Goal: Complete application form

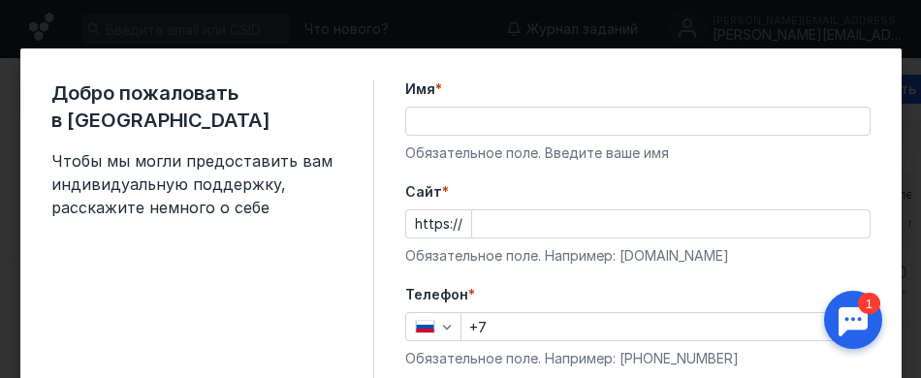
click at [426, 115] on input "Имя *" at bounding box center [637, 121] width 463 height 27
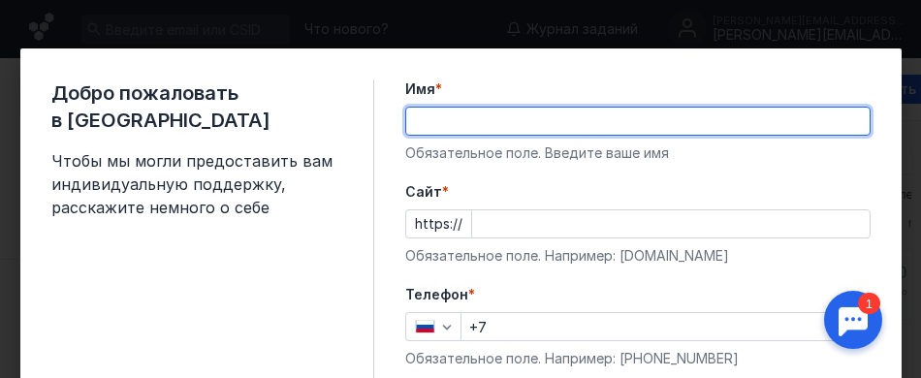
type input "[PERSON_NAME]"
click at [499, 220] on input "Cайт *" at bounding box center [670, 223] width 397 height 27
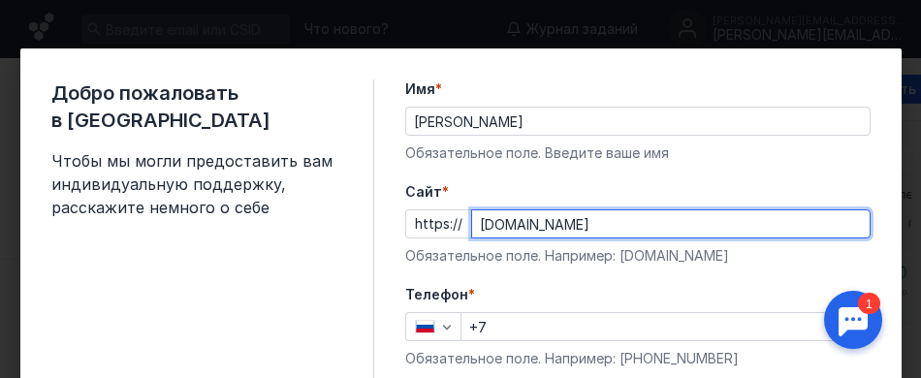
type input "[DOMAIN_NAME]"
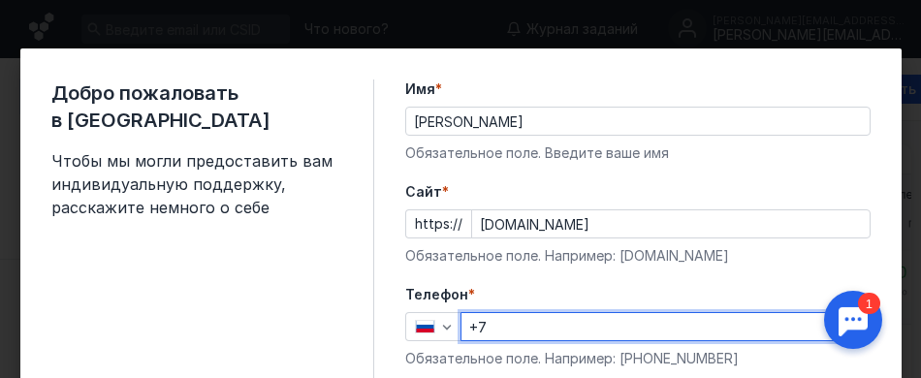
click at [485, 323] on input "+7" at bounding box center [664, 326] width 407 height 27
type input "[PHONE_NUMBER]"
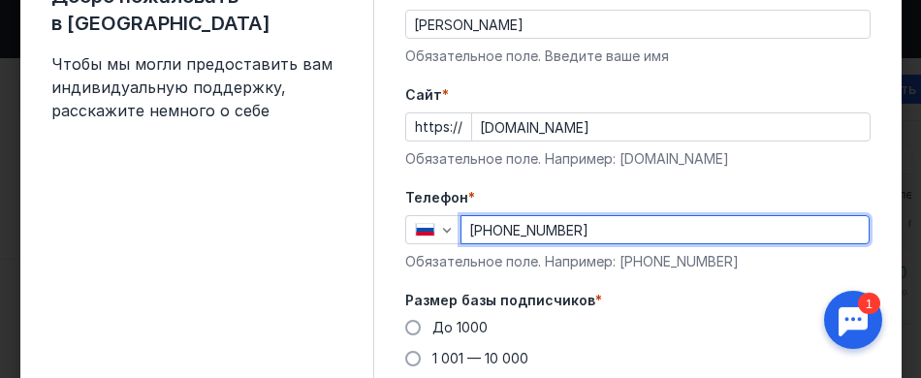
scroll to position [194, 0]
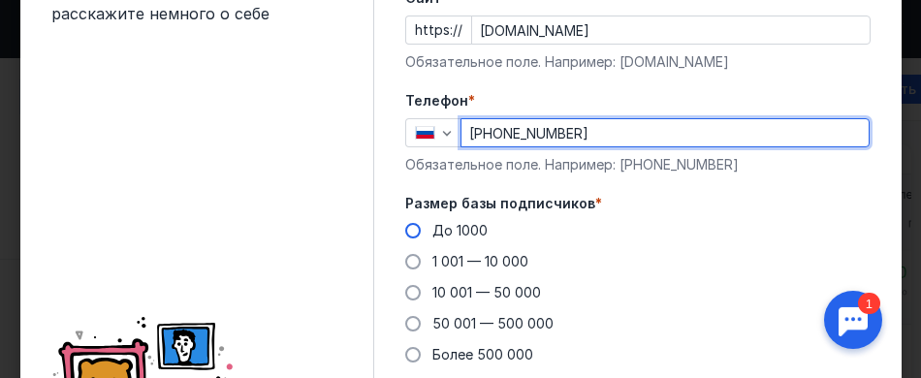
click at [406, 232] on span at bounding box center [413, 231] width 16 height 16
click at [0, 0] on input "До 1000" at bounding box center [0, 0] width 0 height 0
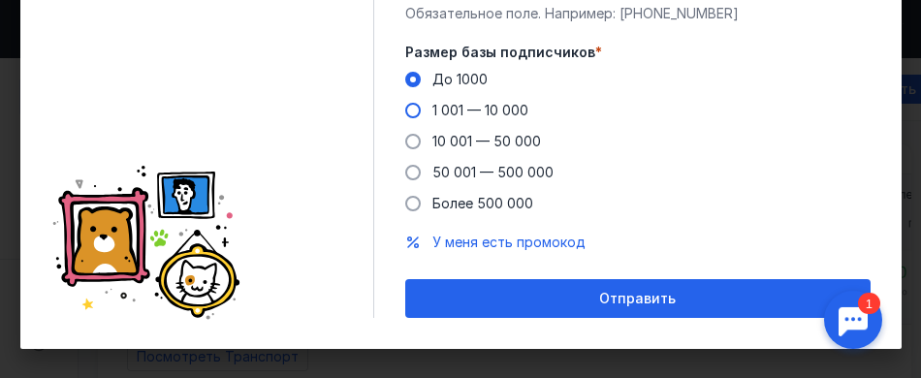
scroll to position [364, 0]
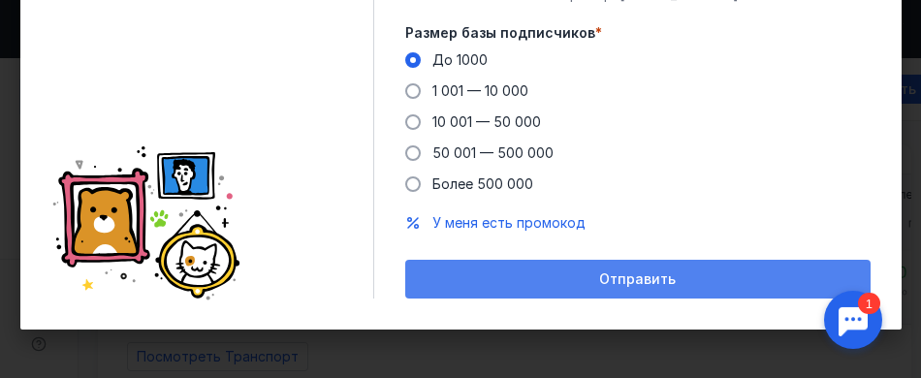
click at [626, 281] on span "Отправить" at bounding box center [637, 279] width 77 height 16
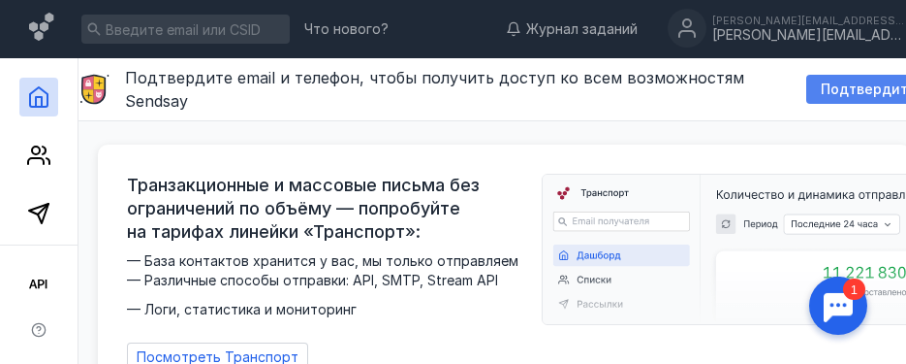
click at [855, 92] on span "Подтвердить" at bounding box center [868, 89] width 95 height 16
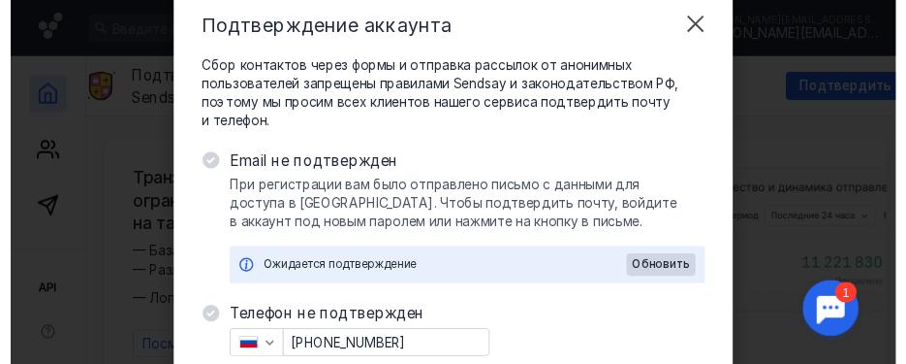
scroll to position [97, 0]
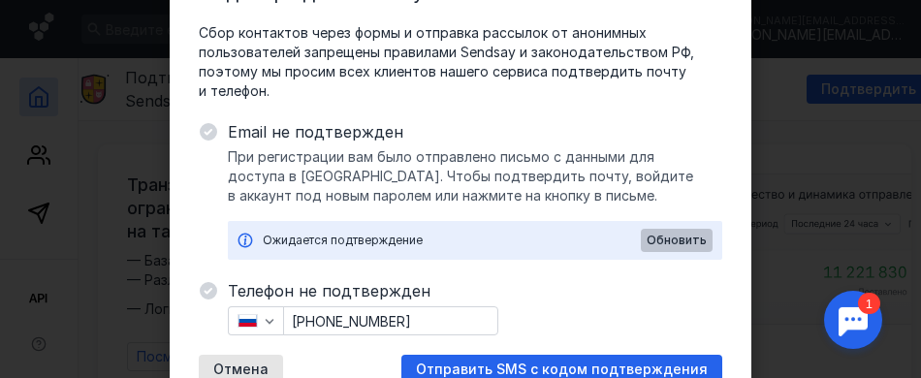
click at [662, 243] on span "Обновить" at bounding box center [677, 241] width 60 height 14
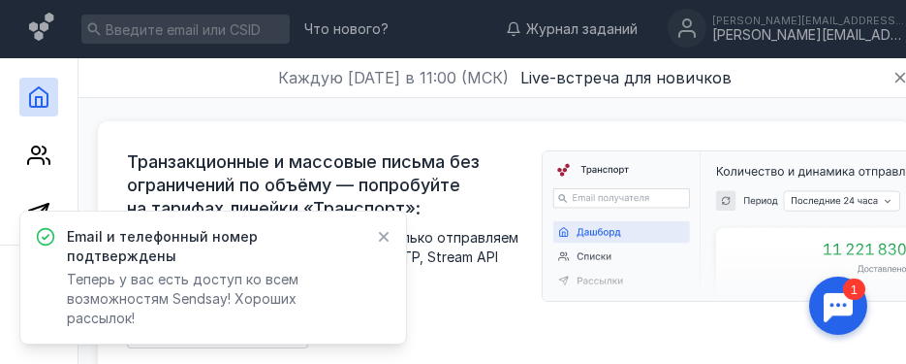
click at [380, 242] on icon at bounding box center [384, 237] width 11 height 11
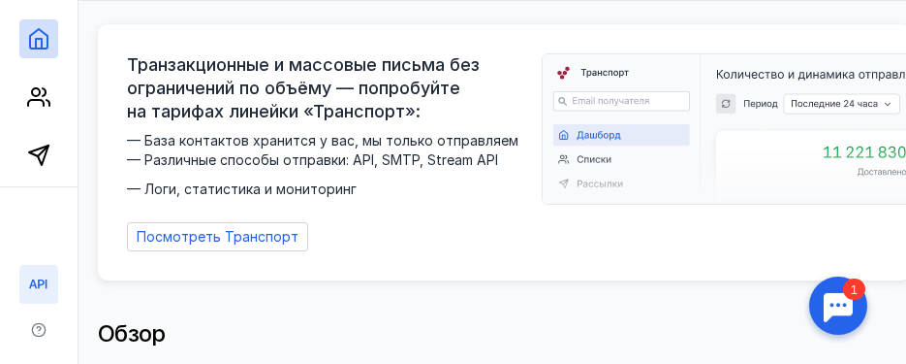
click at [37, 287] on icon at bounding box center [37, 283] width 17 height 9
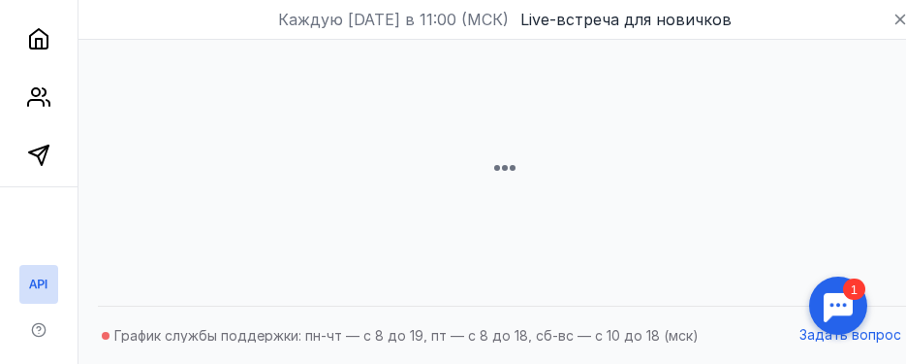
scroll to position [73, 0]
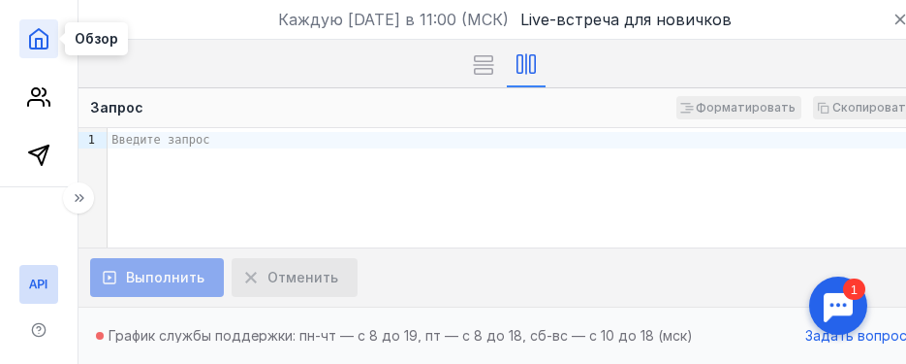
click at [45, 27] on icon at bounding box center [38, 38] width 23 height 23
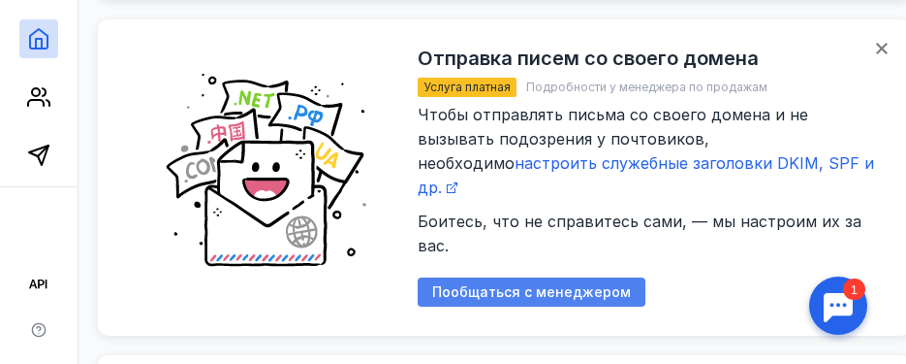
scroll to position [2908, 0]
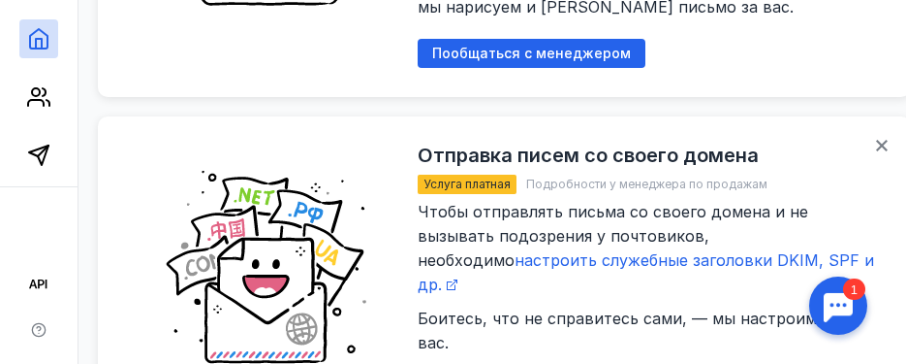
click at [455, 191] on span "Услуга платная" at bounding box center [467, 183] width 87 height 15
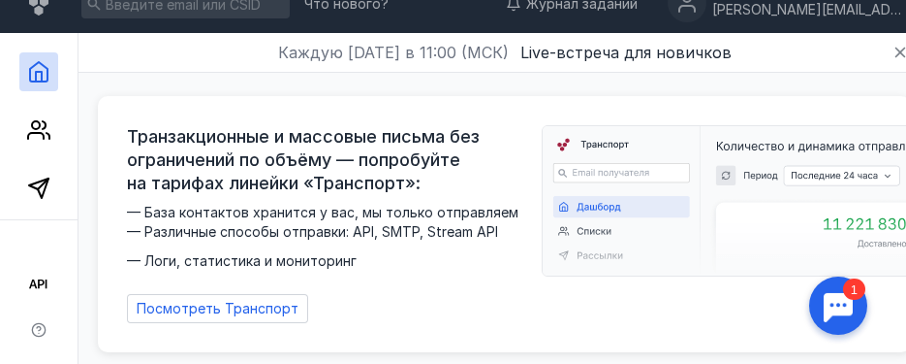
scroll to position [0, 0]
